Goal: Use online tool/utility: Utilize a website feature to perform a specific function

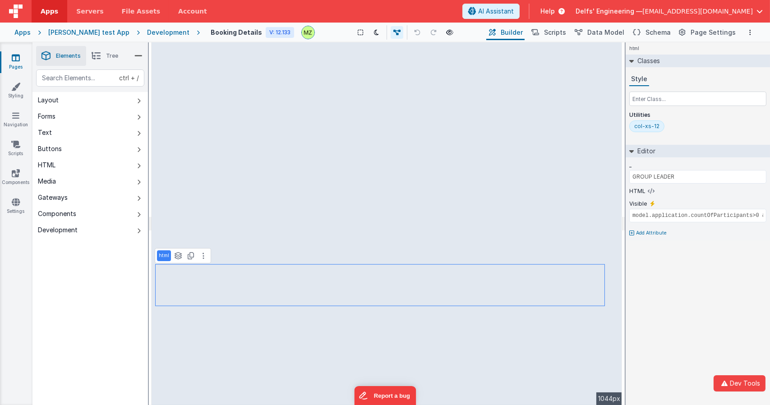
select select "string"
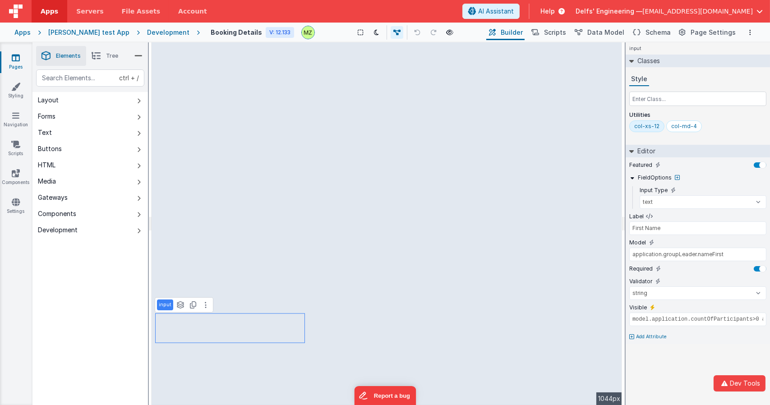
type input "Last Name"
type input "application.groupLeader.nameLast"
select select "string"
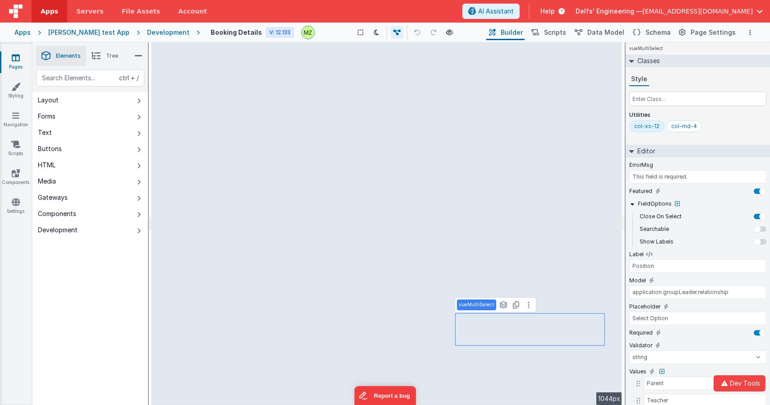
click at [731, 142] on div "Classes Style Utilities col-xs-12 col-md-4" at bounding box center [697, 100] width 144 height 90
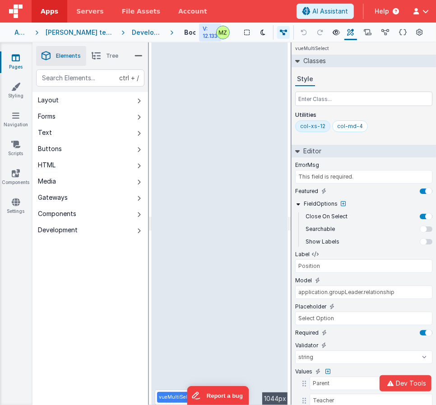
click at [402, 84] on div "Style" at bounding box center [363, 80] width 137 height 14
